Goal: Information Seeking & Learning: Learn about a topic

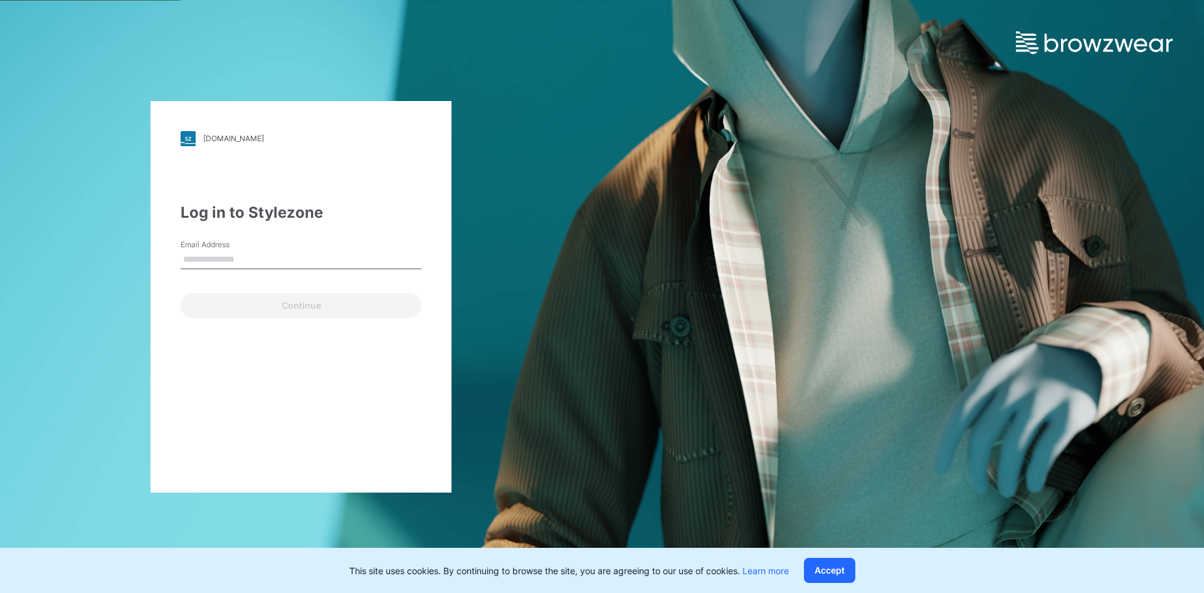
type input "**********"
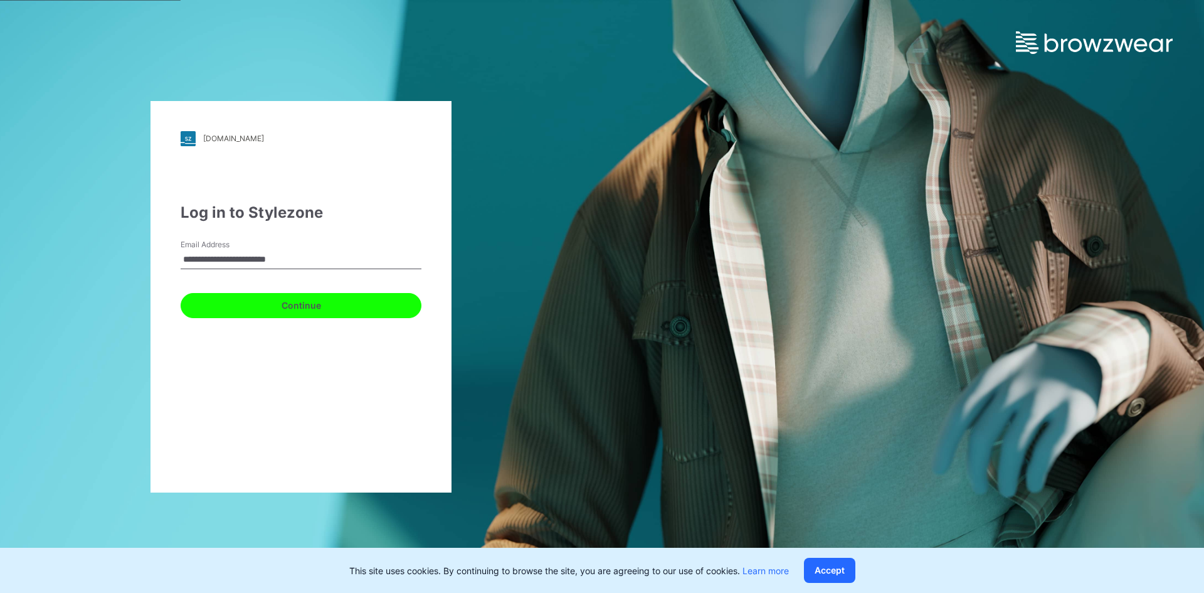
click at [329, 309] on button "Continue" at bounding box center [301, 305] width 241 height 25
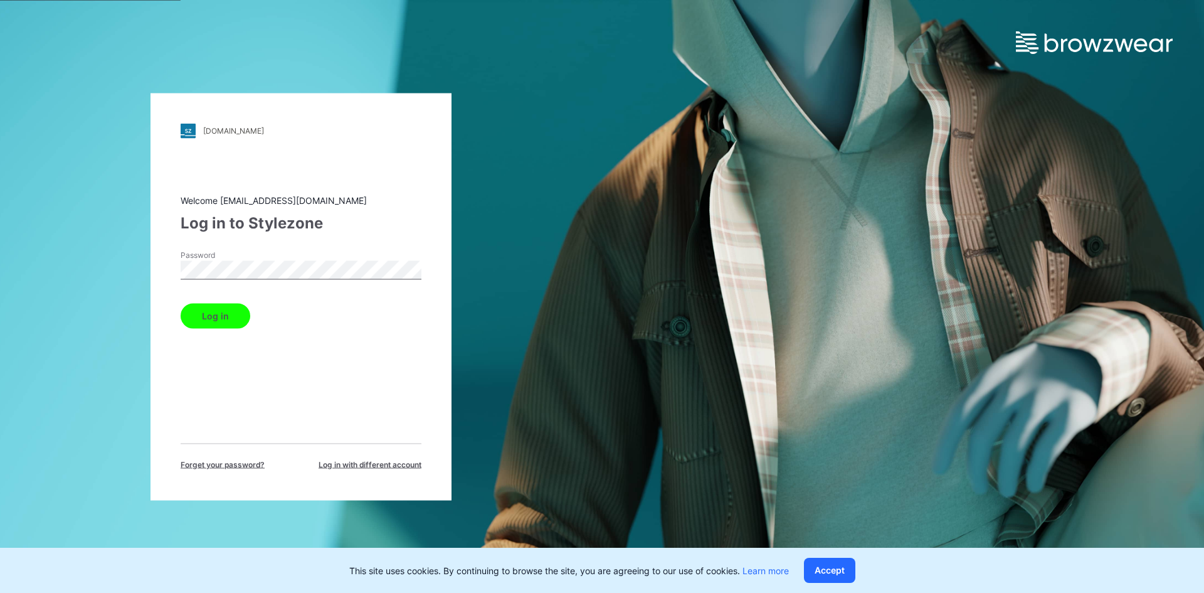
click at [232, 322] on button "Log in" at bounding box center [216, 315] width 70 height 25
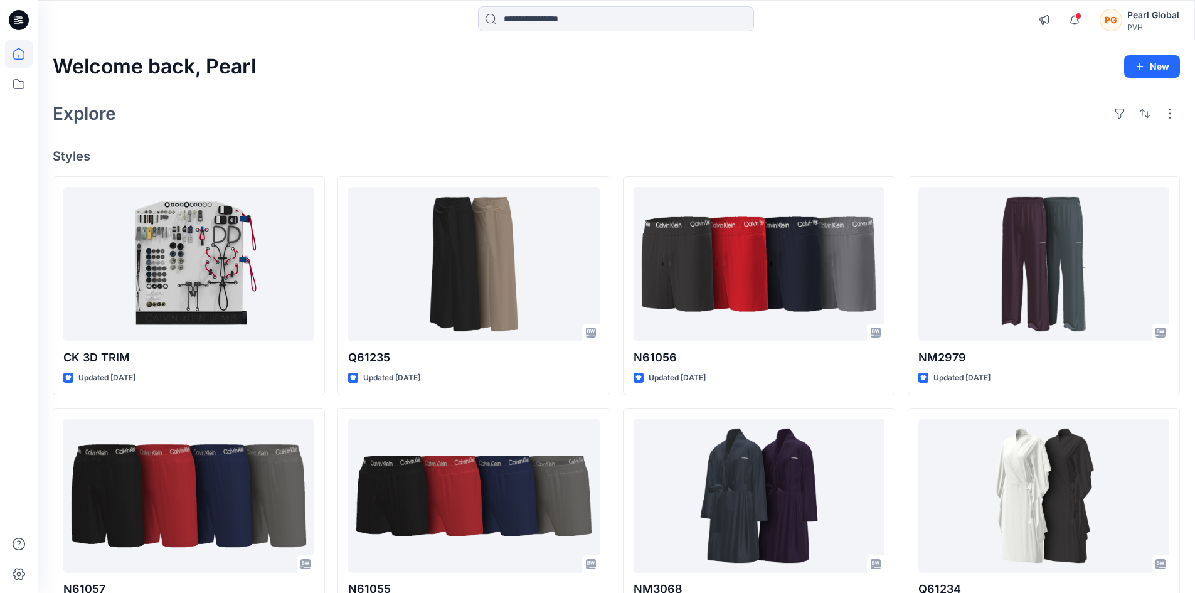
click at [768, 110] on div "Explore" at bounding box center [616, 113] width 1127 height 30
click at [839, 121] on div "Explore" at bounding box center [616, 113] width 1127 height 30
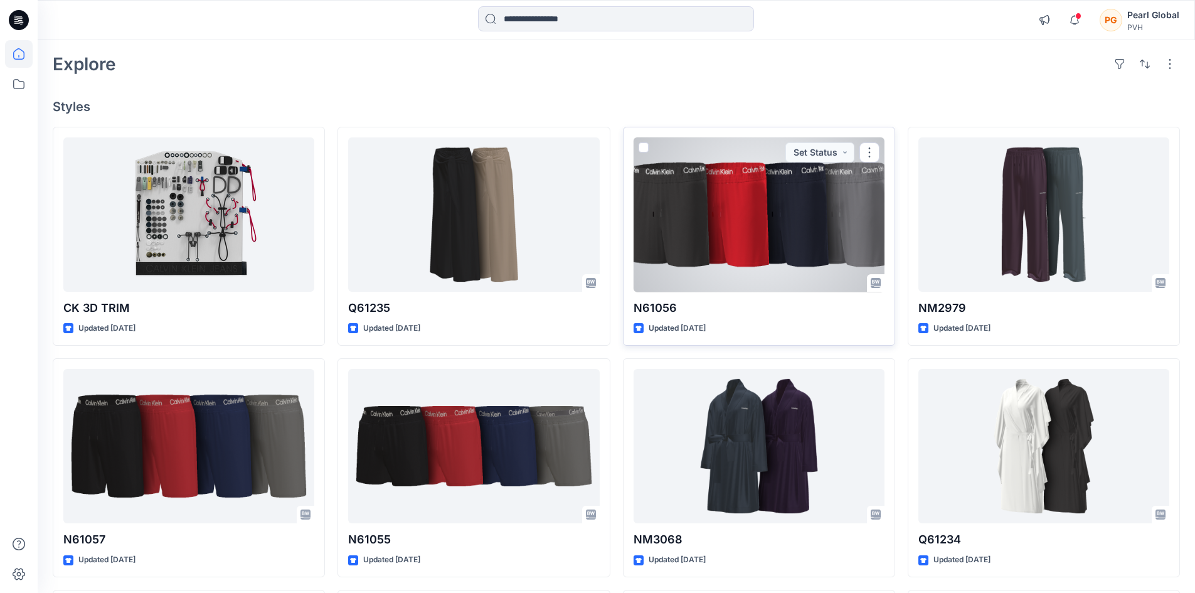
scroll to position [125, 0]
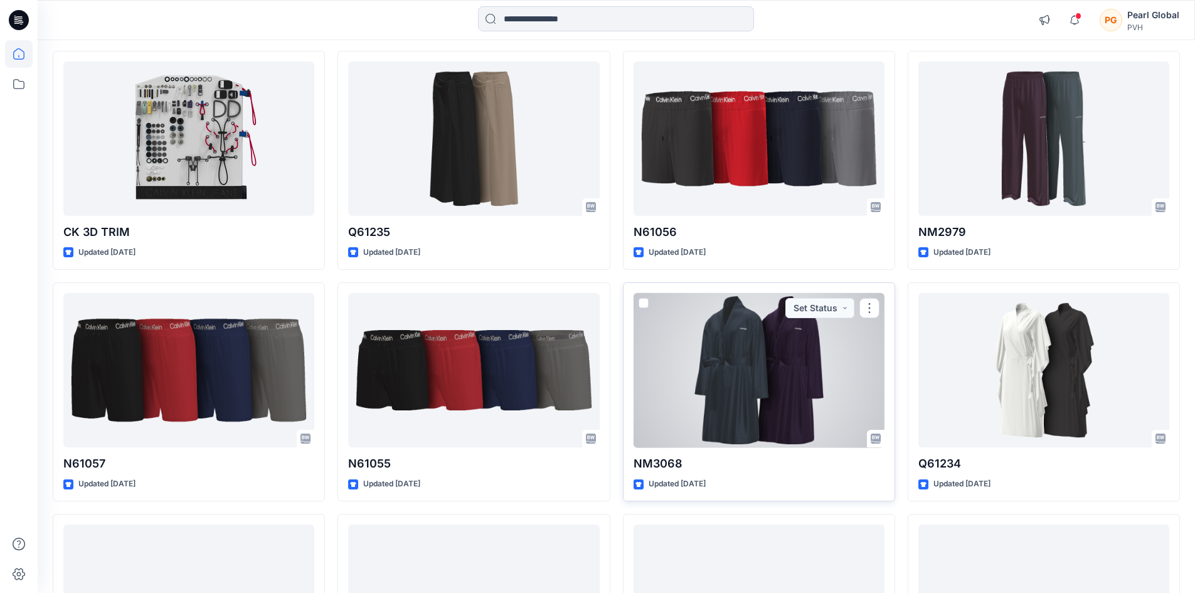
click at [793, 383] on div at bounding box center [758, 370] width 251 height 155
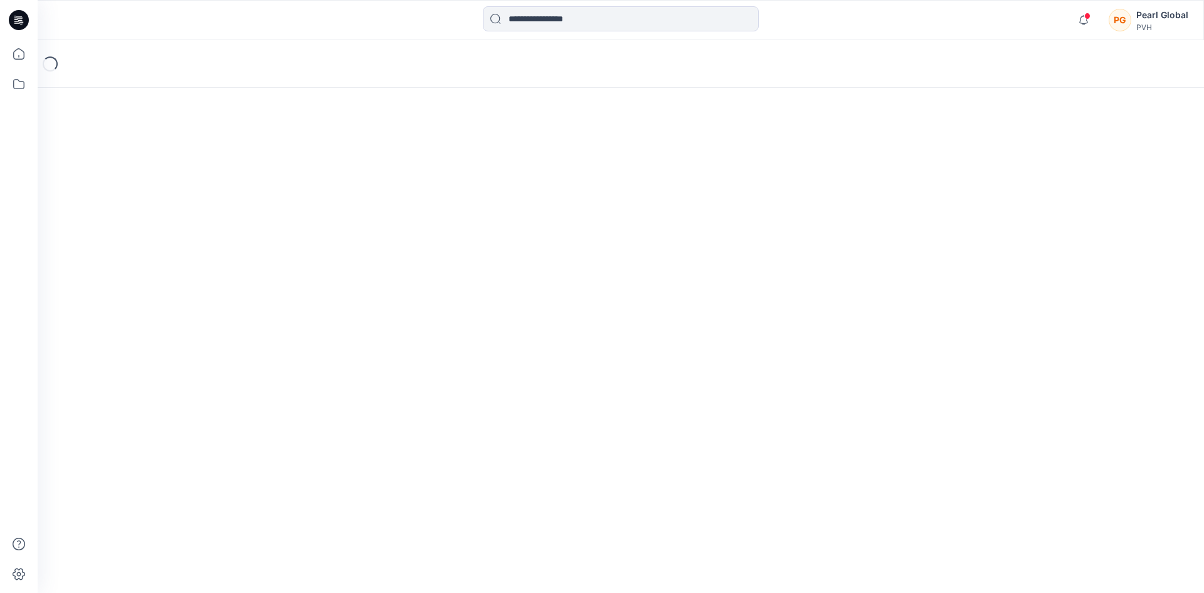
click at [793, 383] on div "Loading..." at bounding box center [621, 316] width 1167 height 553
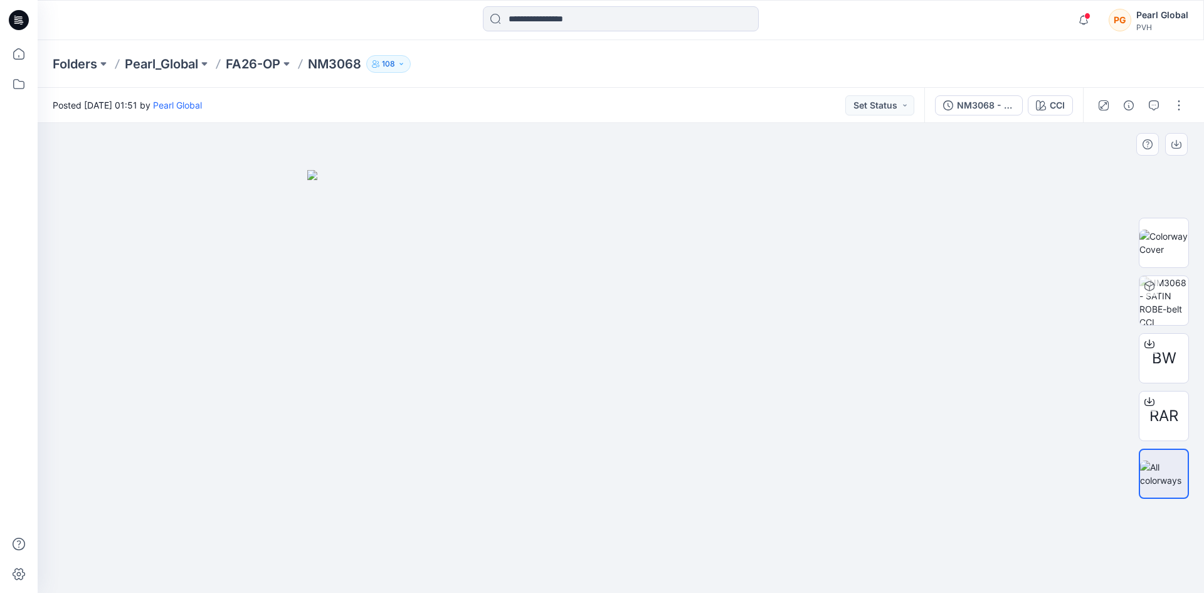
drag, startPoint x: 704, startPoint y: 407, endPoint x: 430, endPoint y: 395, distance: 275.0
click at [430, 395] on img at bounding box center [620, 381] width 627 height 423
click at [909, 418] on img at bounding box center [620, 381] width 627 height 423
drag, startPoint x: 564, startPoint y: 344, endPoint x: 732, endPoint y: 340, distance: 167.5
click at [732, 340] on img at bounding box center [620, 381] width 627 height 423
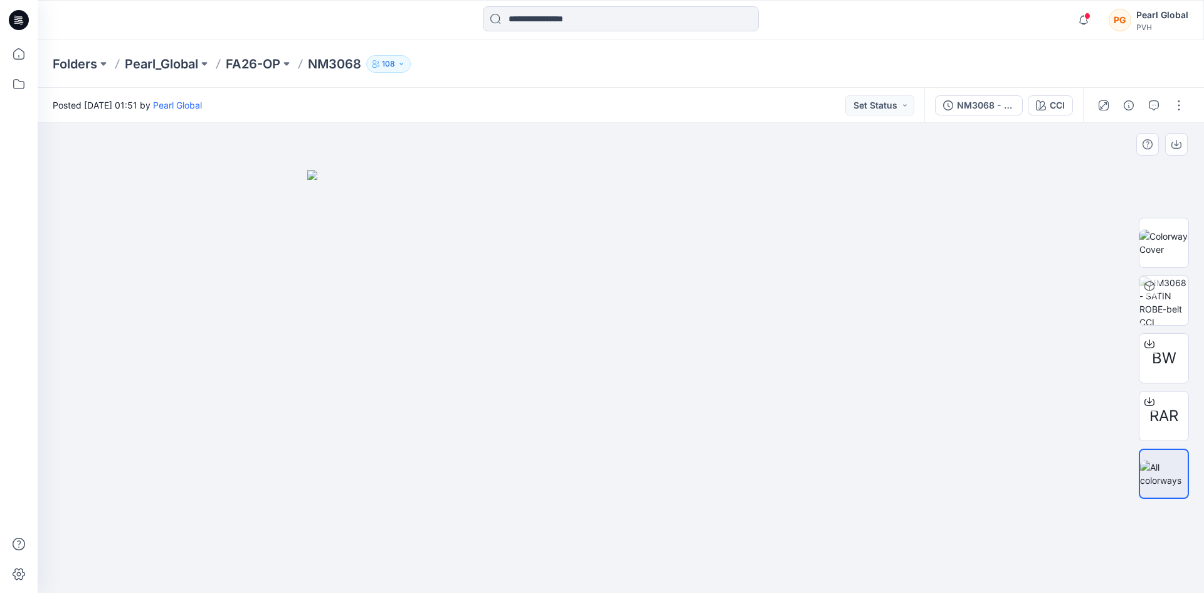
drag, startPoint x: 698, startPoint y: 230, endPoint x: 538, endPoint y: 284, distance: 169.0
click at [538, 284] on img at bounding box center [620, 381] width 627 height 423
click at [883, 262] on img at bounding box center [620, 381] width 627 height 423
drag, startPoint x: 563, startPoint y: 385, endPoint x: 799, endPoint y: 414, distance: 238.2
click at [799, 414] on img at bounding box center [620, 381] width 627 height 423
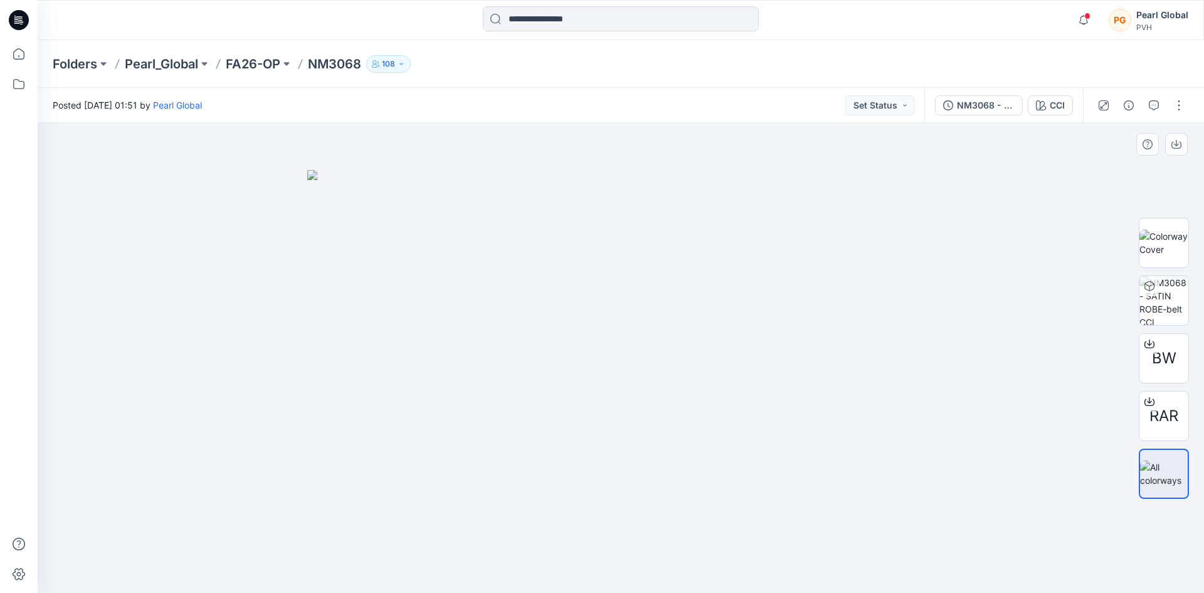
drag, startPoint x: 716, startPoint y: 480, endPoint x: 971, endPoint y: 287, distance: 319.6
click at [527, 488] on img at bounding box center [620, 381] width 627 height 423
click at [1171, 302] on img at bounding box center [1164, 300] width 49 height 49
click at [18, 16] on icon at bounding box center [19, 20] width 20 height 20
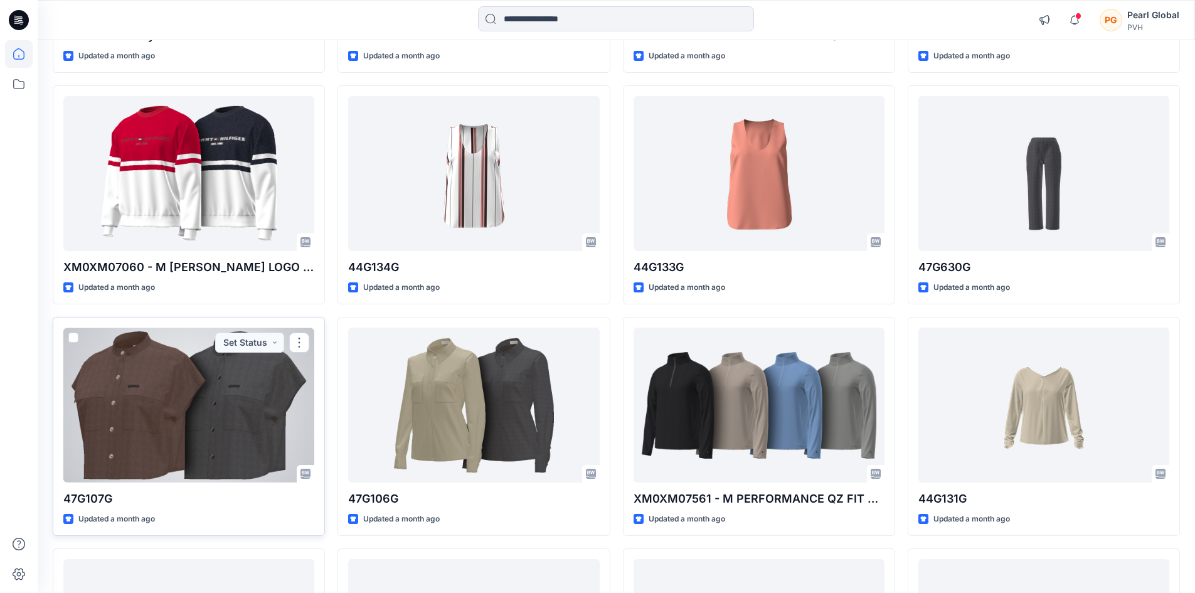
scroll to position [1966, 0]
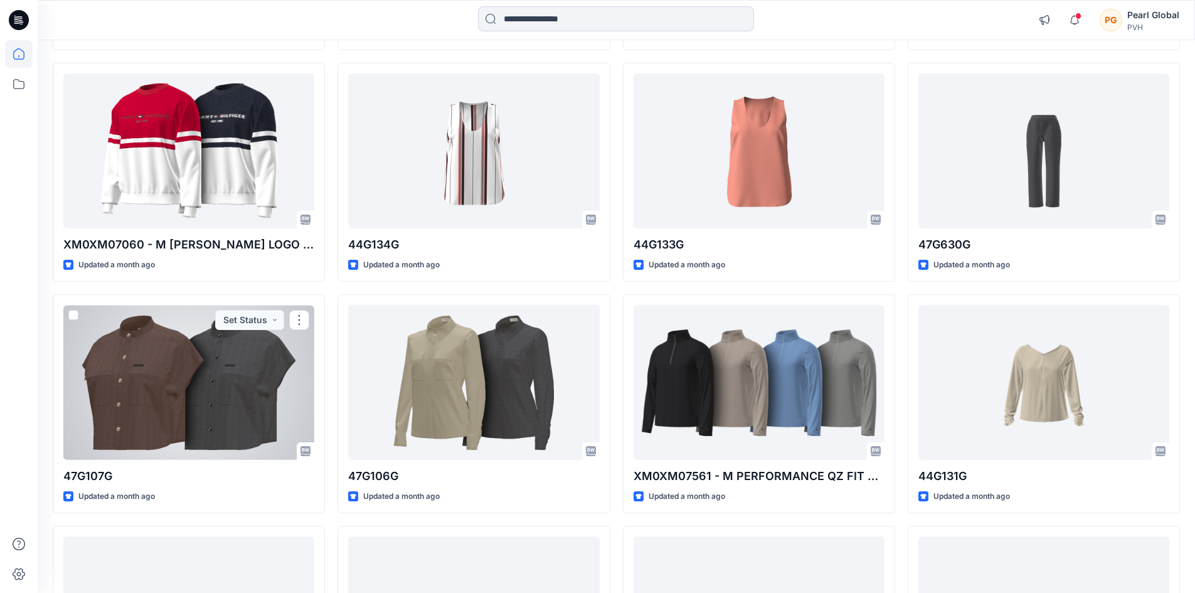
click at [225, 378] on div at bounding box center [188, 382] width 251 height 155
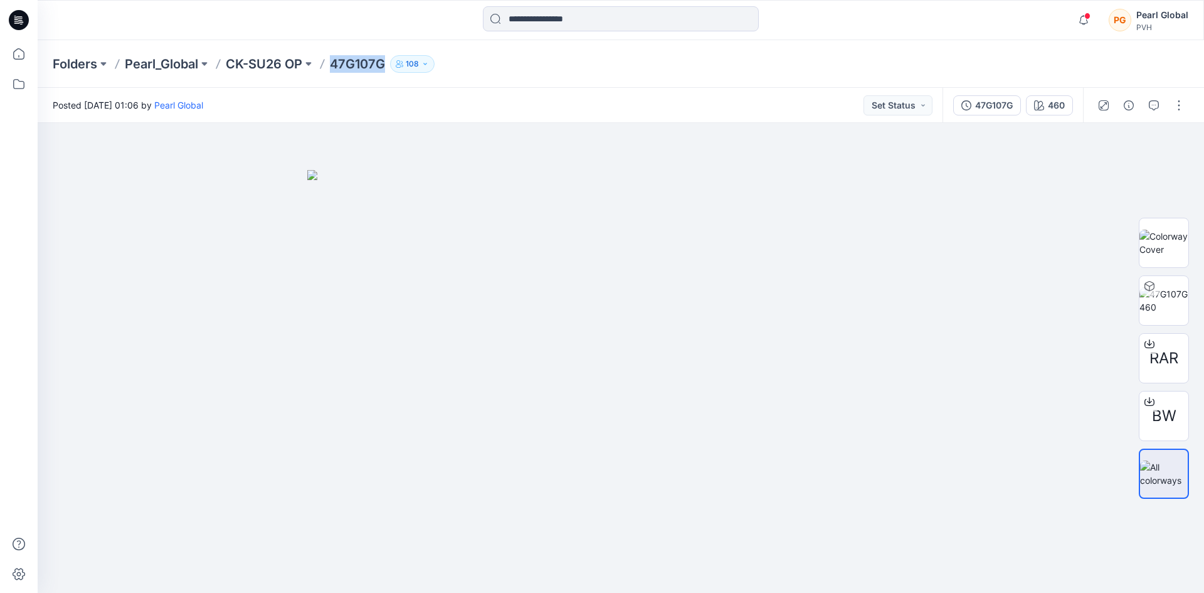
drag, startPoint x: 386, startPoint y: 63, endPoint x: 334, endPoint y: 66, distance: 52.2
click at [334, 66] on p "47G107G" at bounding box center [357, 64] width 55 height 18
copy p "47G107G"
click at [770, 296] on img at bounding box center [620, 381] width 627 height 423
click at [773, 313] on img at bounding box center [620, 381] width 627 height 423
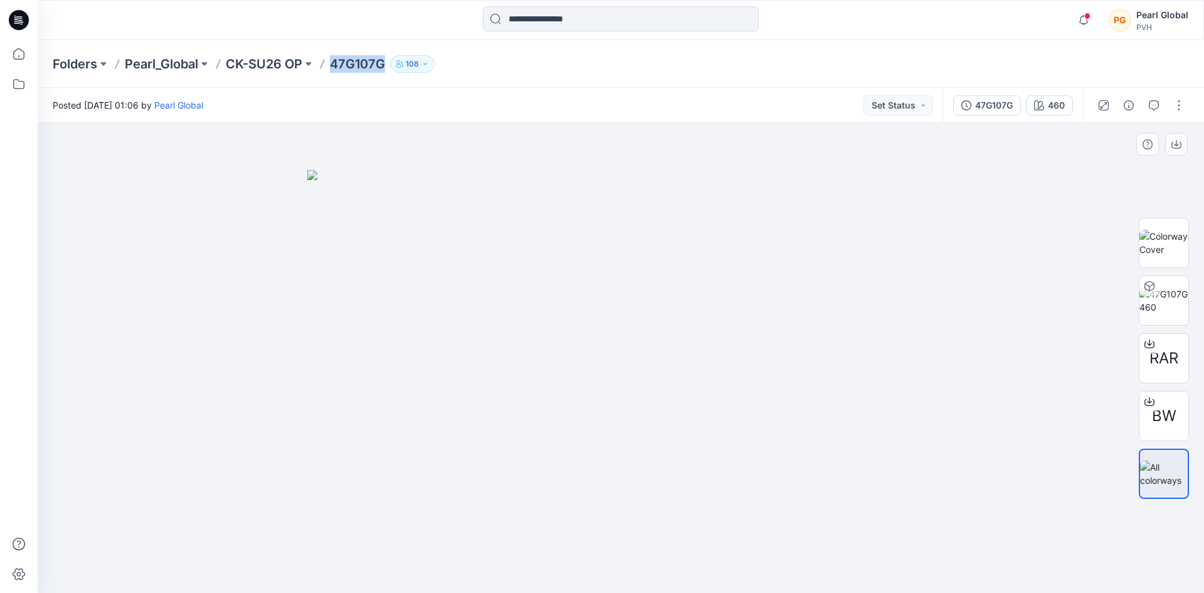
click at [773, 313] on img at bounding box center [620, 381] width 627 height 423
click at [773, 312] on img at bounding box center [620, 381] width 627 height 423
click at [1166, 254] on img at bounding box center [1164, 243] width 49 height 26
click at [672, 305] on img at bounding box center [620, 380] width 347 height 427
drag, startPoint x: 737, startPoint y: 346, endPoint x: 725, endPoint y: 360, distance: 18.7
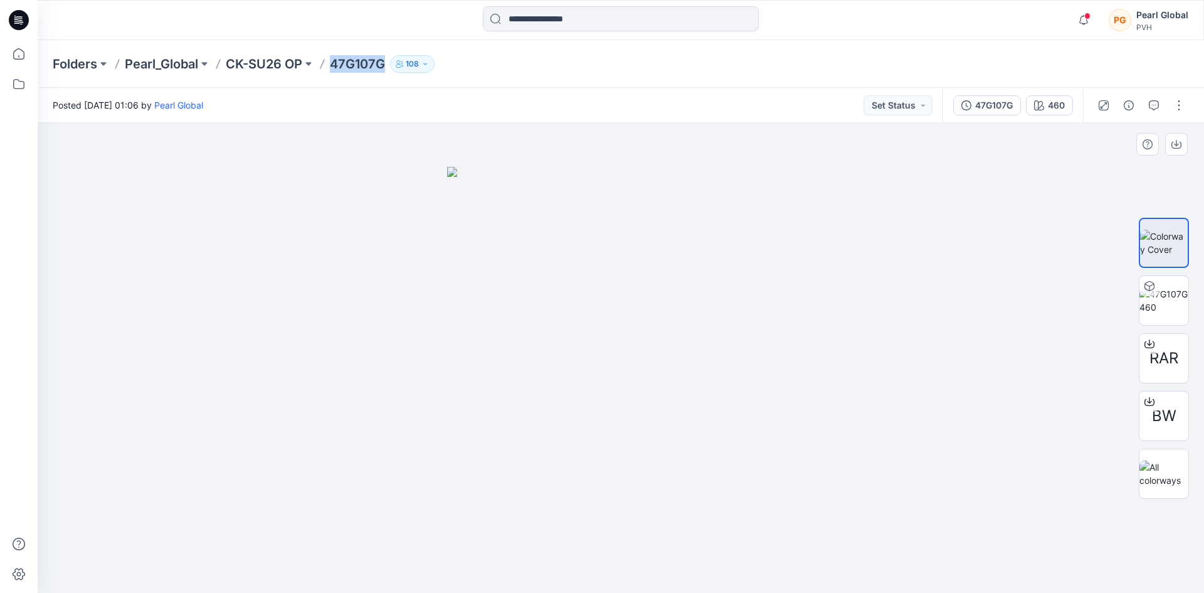
click at [238, 394] on div at bounding box center [621, 358] width 1167 height 470
click at [791, 365] on img at bounding box center [620, 380] width 347 height 427
click at [995, 376] on div at bounding box center [621, 358] width 1167 height 470
click at [950, 228] on div at bounding box center [621, 358] width 1167 height 470
click at [1151, 299] on img at bounding box center [1164, 300] width 49 height 26
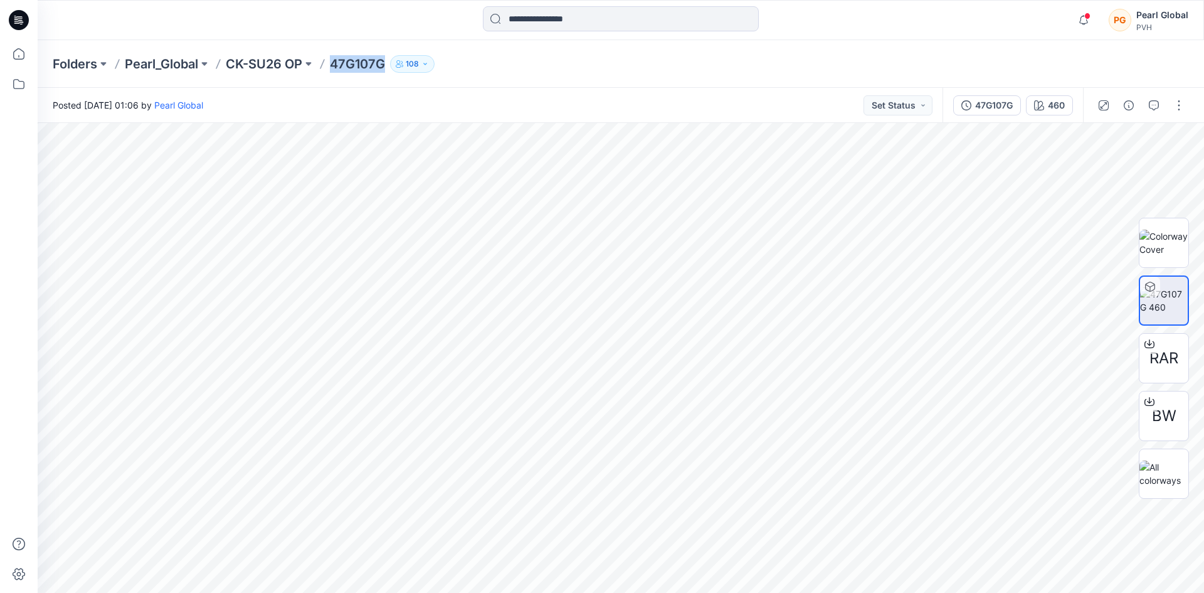
click at [50, 21] on div at bounding box center [184, 20] width 292 height 28
click at [17, 24] on icon at bounding box center [19, 20] width 20 height 20
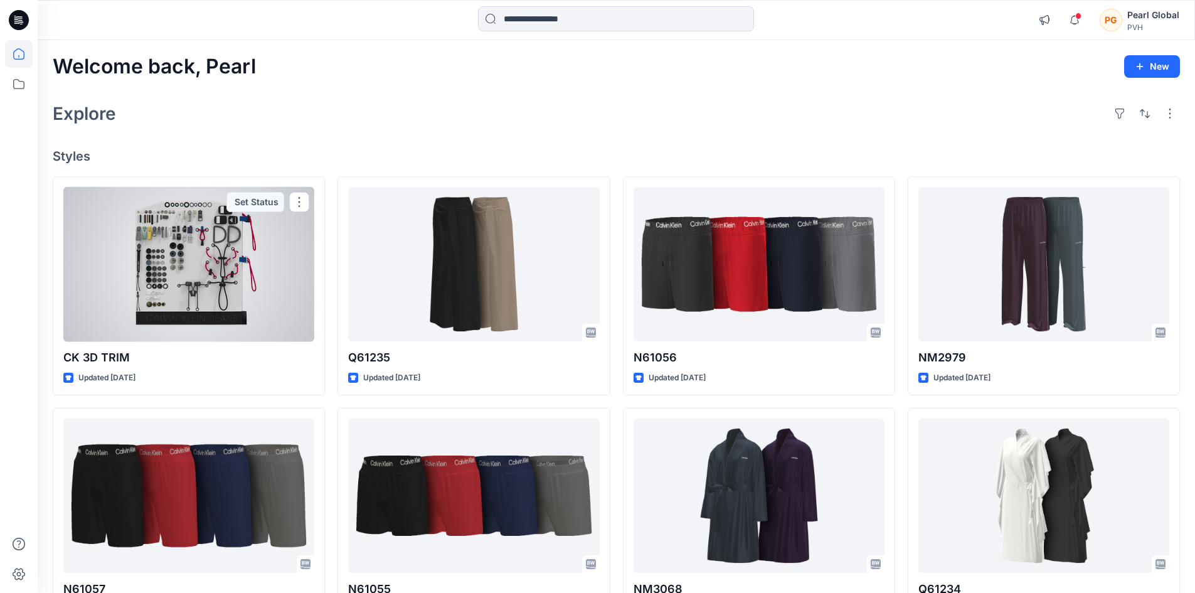
click at [213, 252] on div at bounding box center [188, 264] width 251 height 155
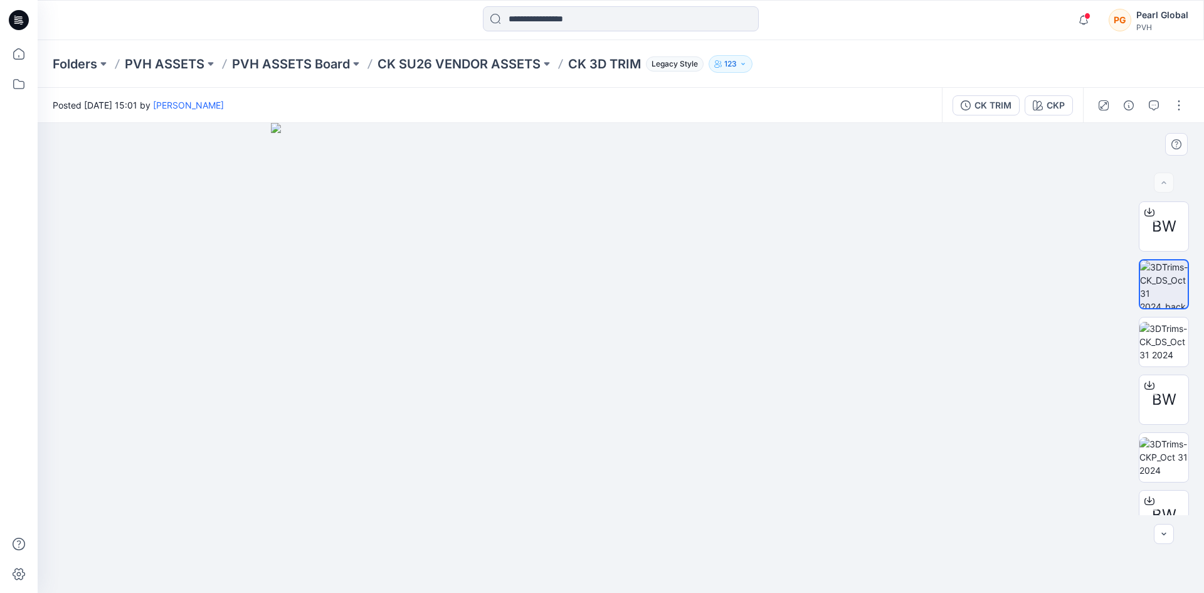
drag, startPoint x: 745, startPoint y: 211, endPoint x: 757, endPoint y: 379, distance: 169.1
click at [757, 379] on img at bounding box center [621, 358] width 701 height 470
click at [1165, 452] on img at bounding box center [1164, 457] width 49 height 40
drag, startPoint x: 558, startPoint y: 463, endPoint x: 635, endPoint y: 370, distance: 120.7
click at [635, 370] on img at bounding box center [621, 196] width 931 height 793
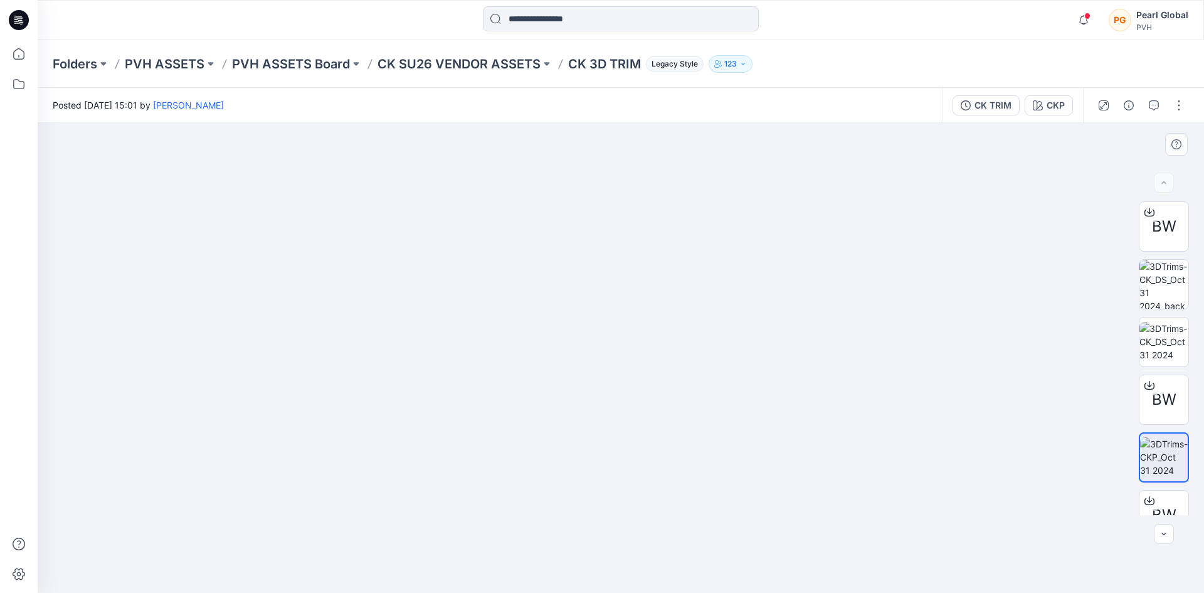
drag, startPoint x: 746, startPoint y: 192, endPoint x: 758, endPoint y: 457, distance: 265.6
click at [758, 457] on img at bounding box center [621, 266] width 1046 height 653
drag, startPoint x: 671, startPoint y: 221, endPoint x: 679, endPoint y: 345, distance: 123.8
click at [679, 345] on img at bounding box center [621, 350] width 1046 height 485
click at [1152, 272] on img at bounding box center [1164, 284] width 49 height 49
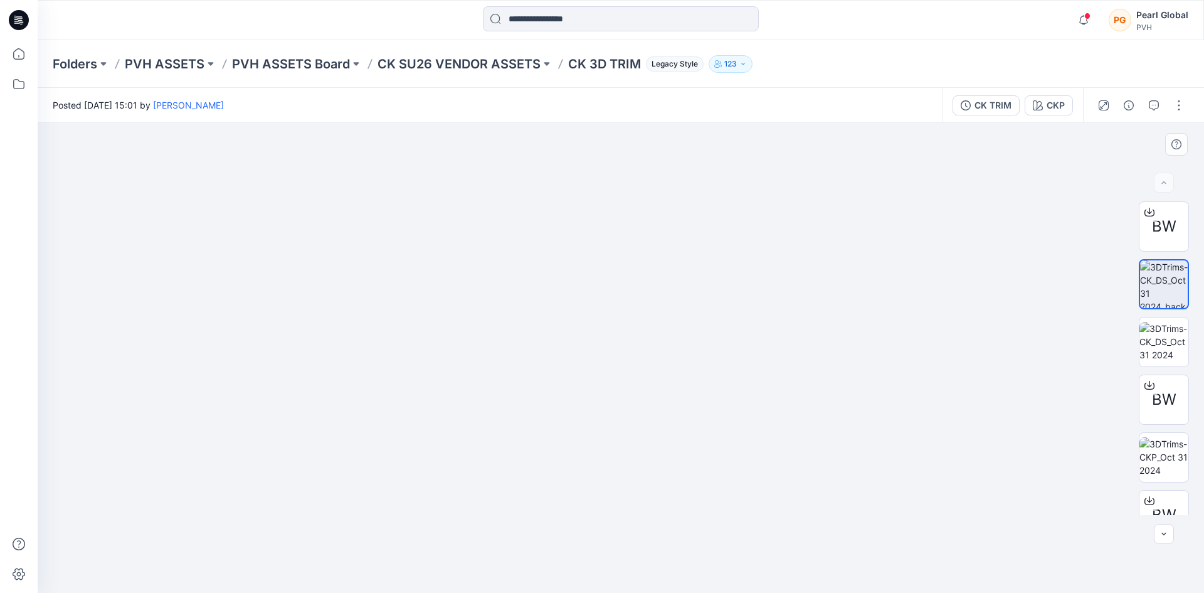
drag, startPoint x: 707, startPoint y: 225, endPoint x: 741, endPoint y: 464, distance: 241.9
click at [741, 464] on img at bounding box center [654, 275] width 1276 height 635
